Goal: Find specific page/section: Find specific page/section

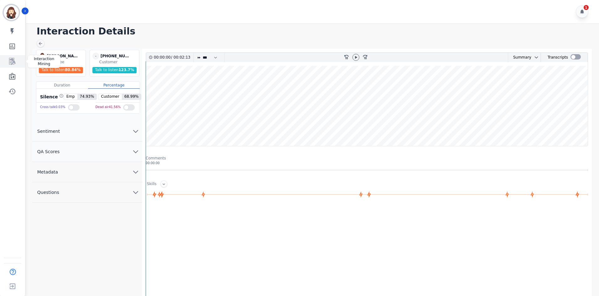
click at [9, 58] on icon "Sidebar" at bounding box center [12, 61] width 6 height 7
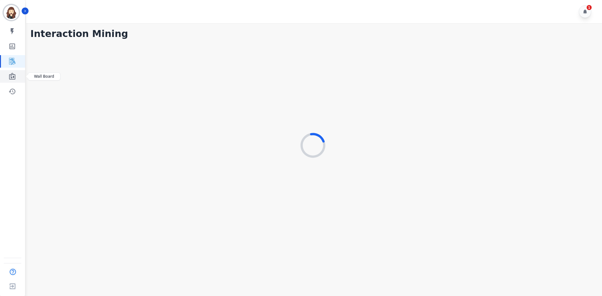
click at [8, 74] on link "Sidebar" at bounding box center [13, 76] width 24 height 13
